Goal: Task Accomplishment & Management: Understand process/instructions

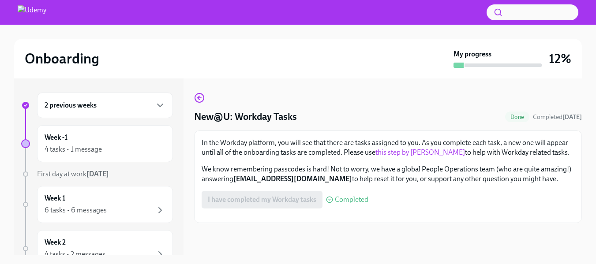
scroll to position [152, 0]
click at [89, 147] on div "4 tasks • 1 message" at bounding box center [73, 150] width 57 height 10
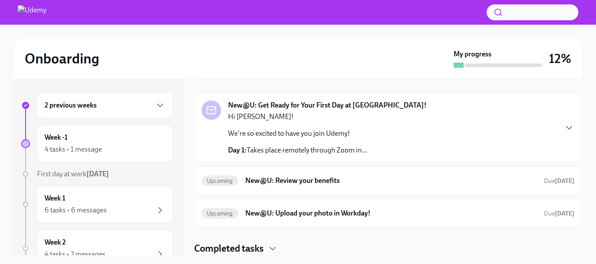
scroll to position [2, 0]
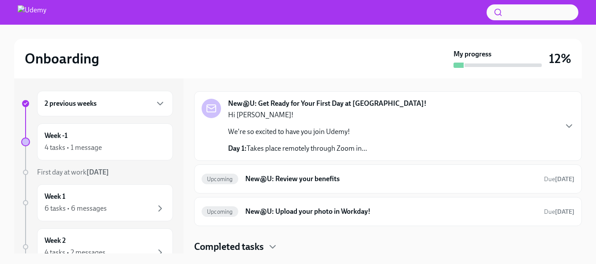
click at [104, 105] on div "2 previous weeks" at bounding box center [105, 103] width 121 height 11
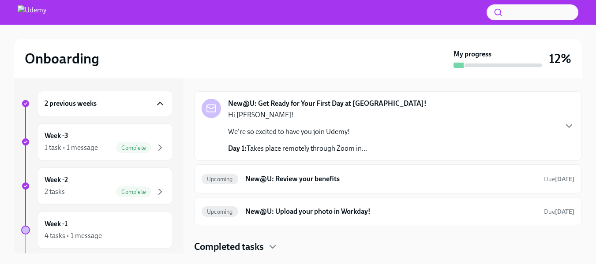
click at [158, 103] on icon "button" at bounding box center [160, 103] width 5 height 3
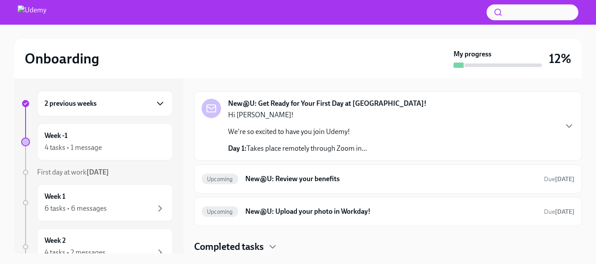
click at [67, 102] on h6 "2 previous weeks" at bounding box center [71, 104] width 52 height 10
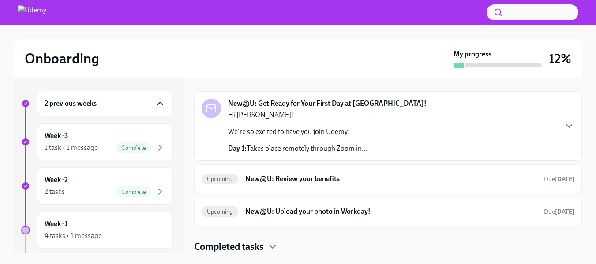
click at [67, 102] on h6 "2 previous weeks" at bounding box center [71, 104] width 52 height 10
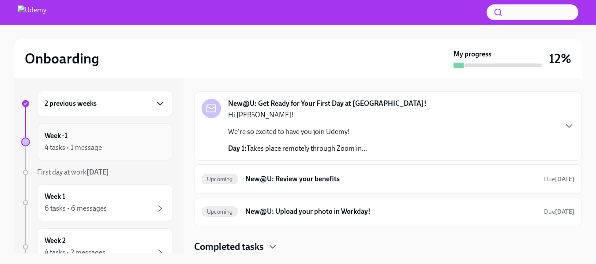
click at [75, 143] on div "4 tasks • 1 message" at bounding box center [73, 148] width 57 height 10
click at [351, 148] on p "Day 1: Takes place remotely through Zoom in..." at bounding box center [297, 149] width 139 height 10
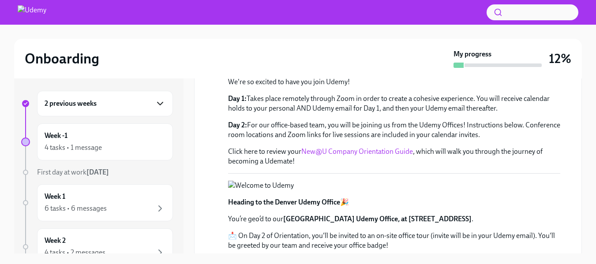
scroll to position [147, 0]
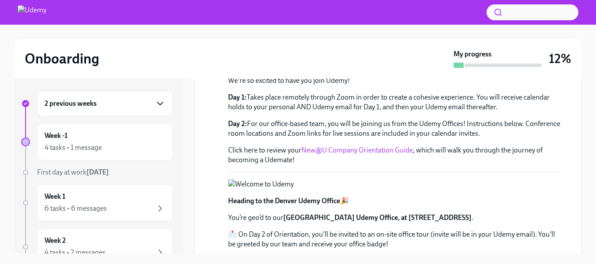
click at [359, 149] on link "New@U Company Orientation Guide" at bounding box center [357, 150] width 112 height 8
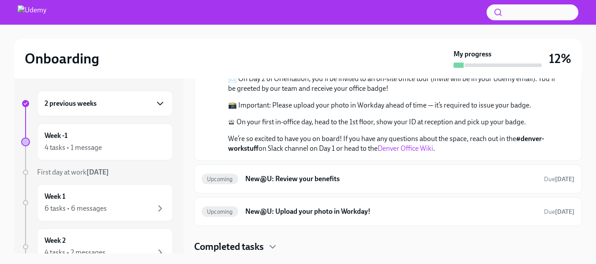
scroll to position [431, 0]
click at [311, 177] on h6 "New@U: Review your benefits" at bounding box center [391, 179] width 292 height 10
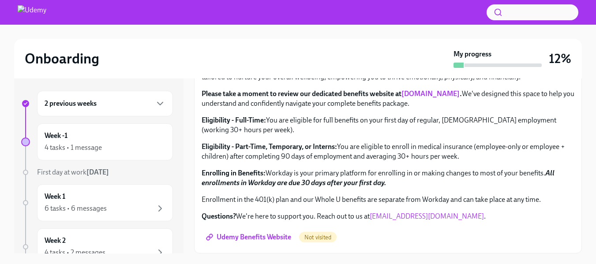
scroll to position [301, 0]
click at [426, 98] on link "[DOMAIN_NAME]" at bounding box center [430, 94] width 58 height 8
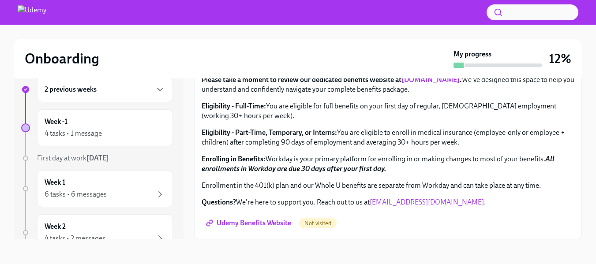
click at [260, 225] on span "Udemy Benefits Website" at bounding box center [249, 223] width 83 height 9
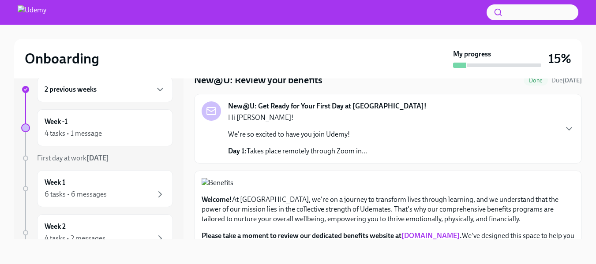
scroll to position [0, 0]
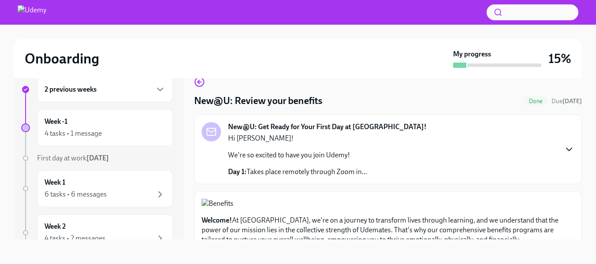
click at [564, 147] on icon "button" at bounding box center [569, 149] width 11 height 11
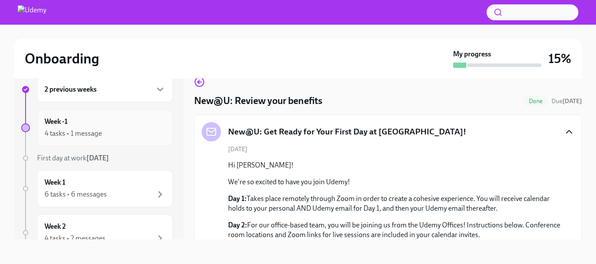
click at [79, 133] on div "4 tasks • 1 message" at bounding box center [73, 134] width 57 height 10
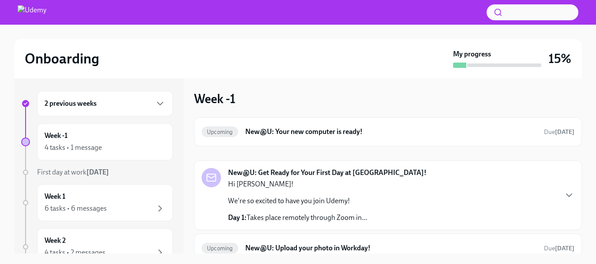
scroll to position [2, 0]
click at [338, 132] on h6 "New@U: Your new computer is ready!" at bounding box center [391, 132] width 292 height 10
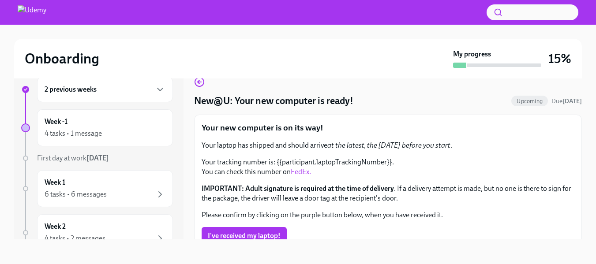
click at [297, 175] on link "FedEx." at bounding box center [301, 172] width 20 height 8
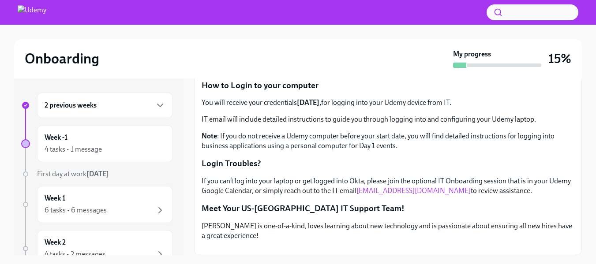
scroll to position [16, 0]
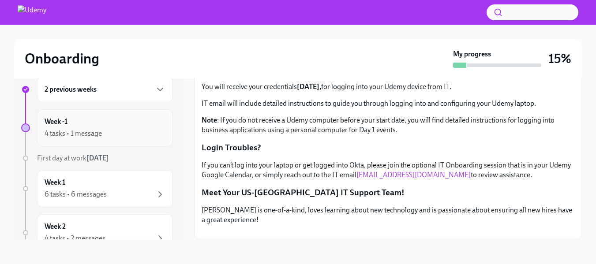
click at [85, 127] on div "Week -1 4 tasks • 1 message" at bounding box center [105, 128] width 121 height 22
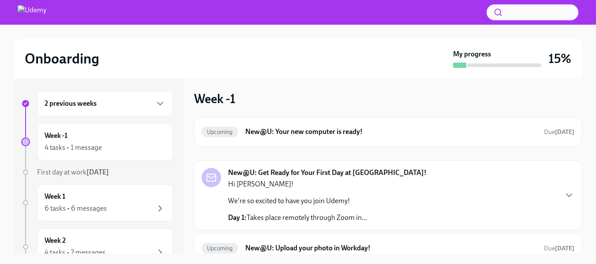
scroll to position [37, 0]
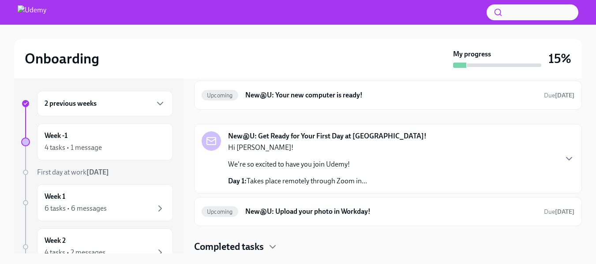
click at [341, 162] on p "We're so excited to have you join Udemy!" at bounding box center [297, 165] width 139 height 10
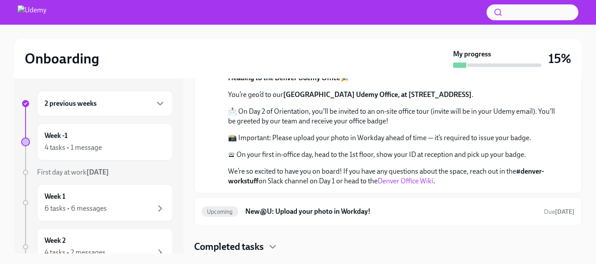
scroll to position [398, 0]
click at [298, 214] on h6 "New@U: Upload your photo in Workday!" at bounding box center [391, 212] width 292 height 10
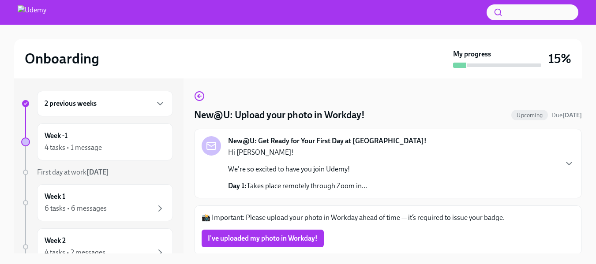
scroll to position [1, 0]
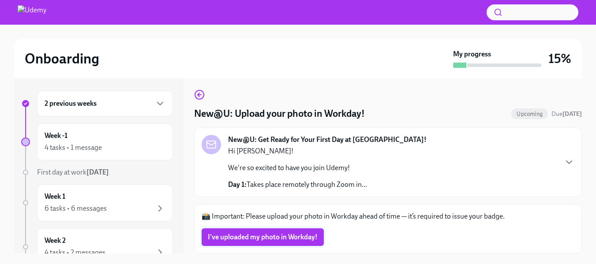
click at [284, 236] on span "I've uploaded my photo in Workday!" at bounding box center [263, 237] width 110 height 9
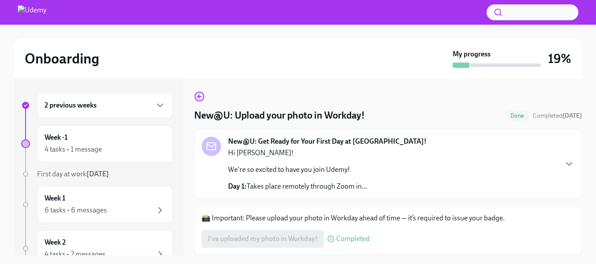
scroll to position [0, 0]
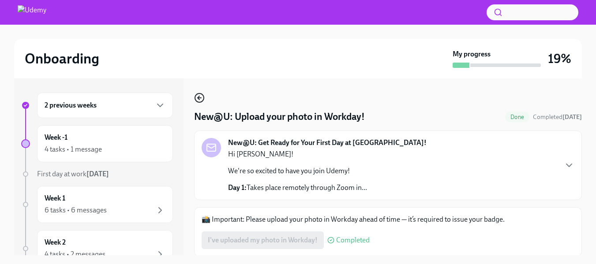
click at [199, 99] on icon "button" at bounding box center [199, 98] width 2 height 4
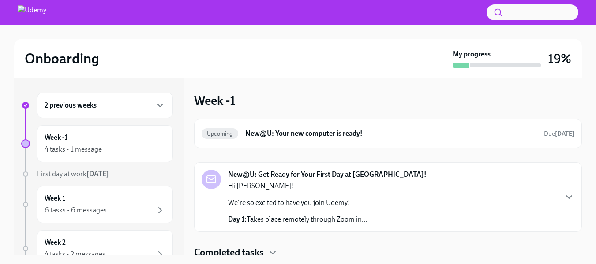
scroll to position [4, 0]
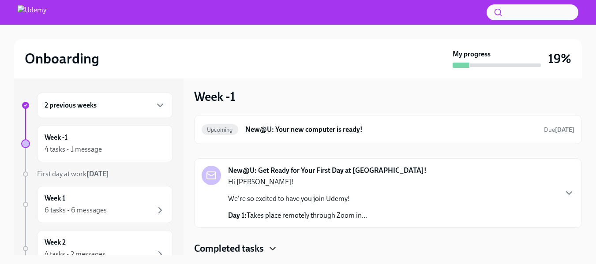
click at [273, 246] on icon "button" at bounding box center [272, 249] width 11 height 11
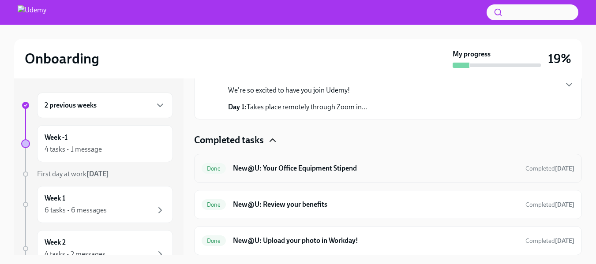
click at [323, 167] on h6 "New@U: Your Office Equipment Stipend" at bounding box center [375, 169] width 285 height 10
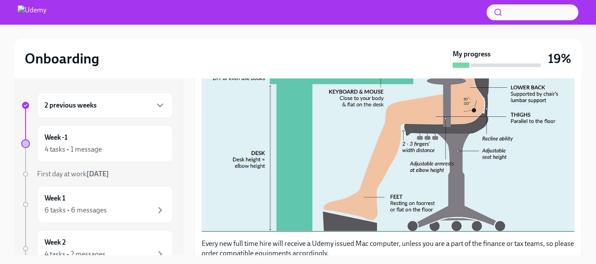
scroll to position [391, 0]
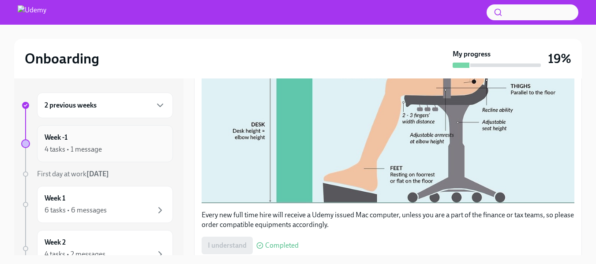
click at [74, 141] on div "Week -1 4 tasks • 1 message" at bounding box center [105, 144] width 121 height 22
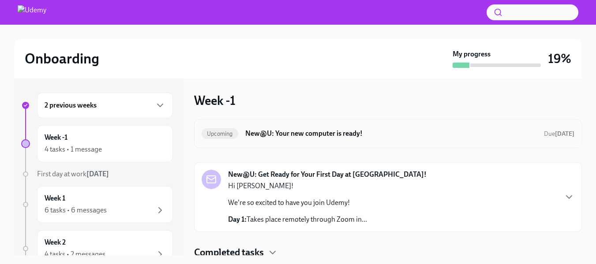
scroll to position [4, 0]
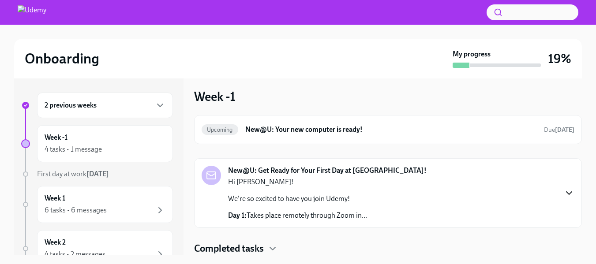
click at [564, 190] on icon "button" at bounding box center [569, 193] width 11 height 11
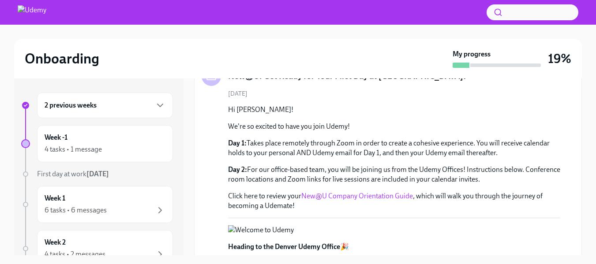
scroll to position [104, 0]
click at [352, 195] on link "New@U Company Orientation Guide" at bounding box center [357, 195] width 112 height 8
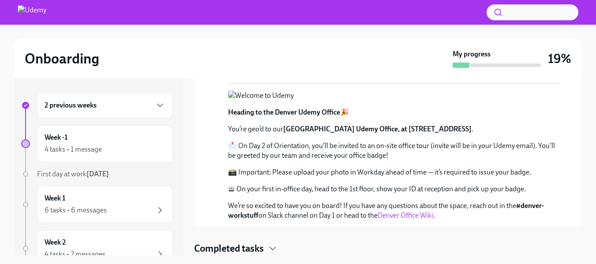
scroll to position [2, 0]
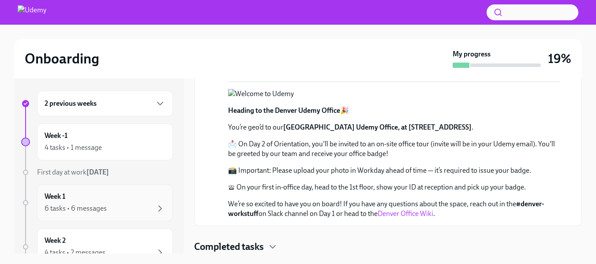
click at [86, 212] on div "6 tasks • 6 messages" at bounding box center [76, 209] width 62 height 10
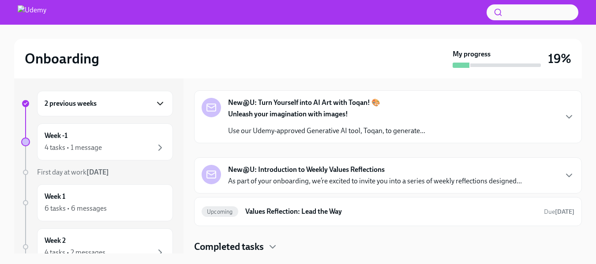
click at [158, 104] on icon "button" at bounding box center [160, 103] width 5 height 3
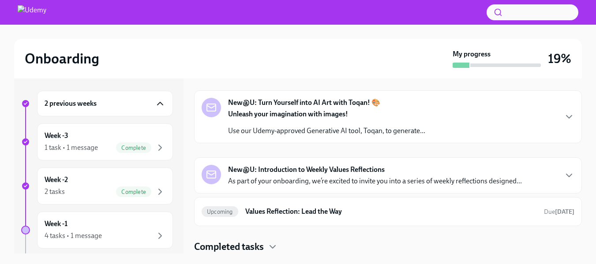
click at [105, 107] on div "2 previous weeks" at bounding box center [105, 103] width 121 height 11
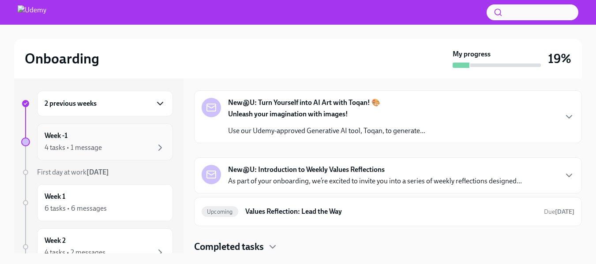
click at [96, 138] on div "Week -1 4 tasks • 1 message" at bounding box center [105, 142] width 121 height 22
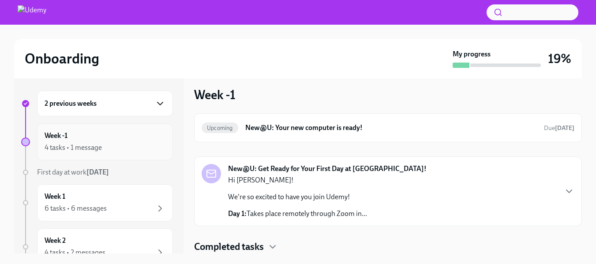
scroll to position [4, 0]
click at [299, 183] on p "Hi [PERSON_NAME]!" at bounding box center [297, 181] width 139 height 10
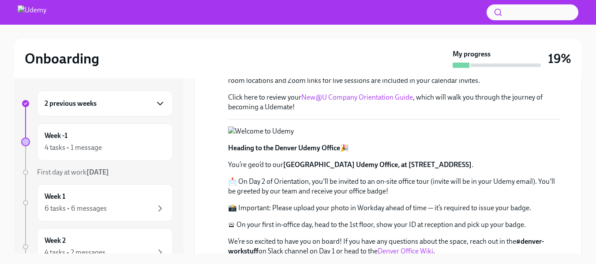
scroll to position [365, 0]
